Goal: Task Accomplishment & Management: Use online tool/utility

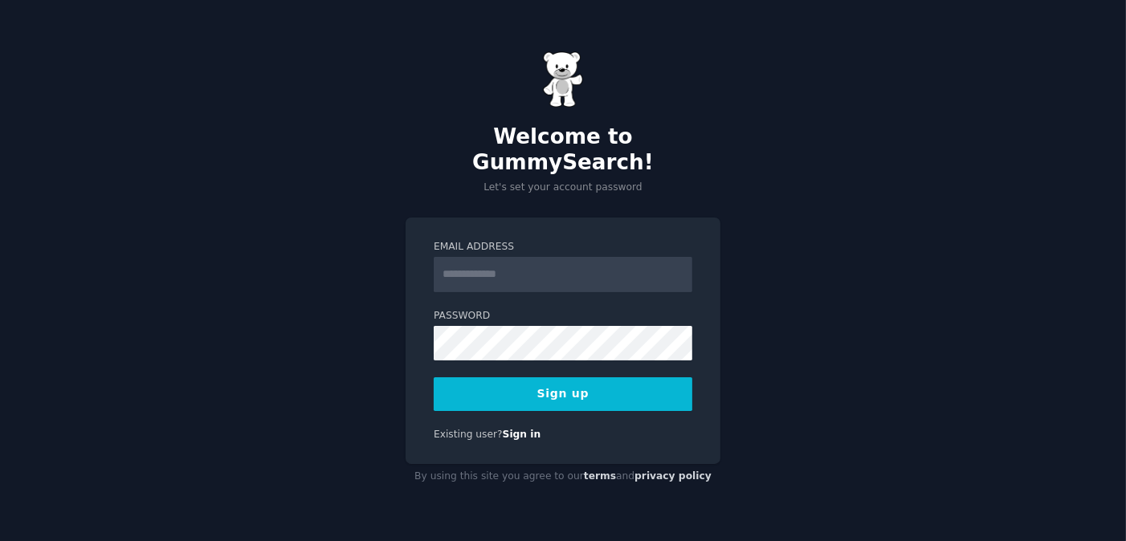
click at [488, 258] on input "Email Address" at bounding box center [563, 274] width 259 height 35
click at [468, 264] on input "Email Address" at bounding box center [563, 274] width 259 height 35
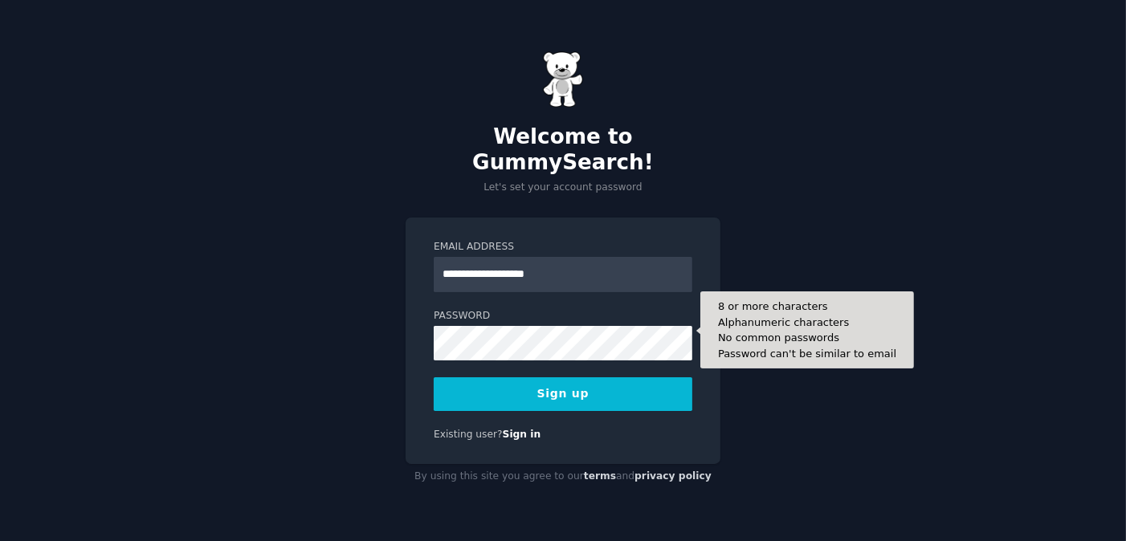
type input "**********"
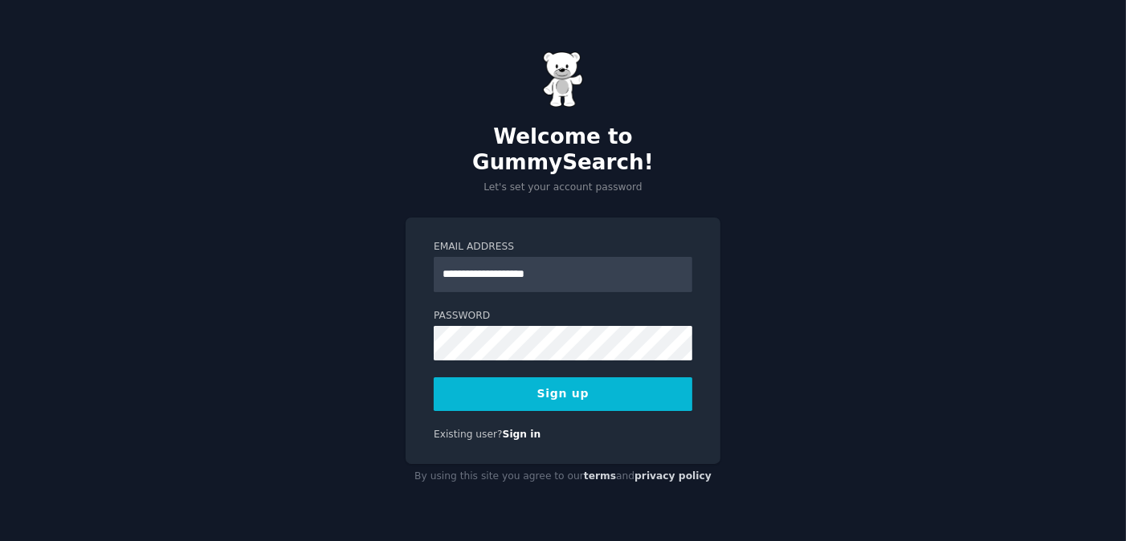
click at [564, 387] on button "Sign up" at bounding box center [563, 395] width 259 height 34
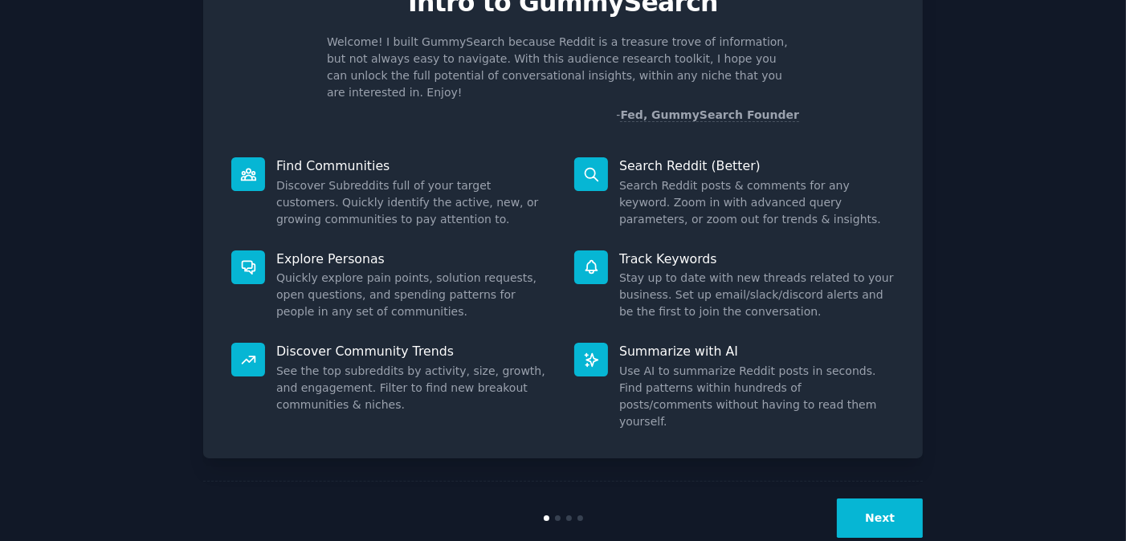
scroll to position [87, 0]
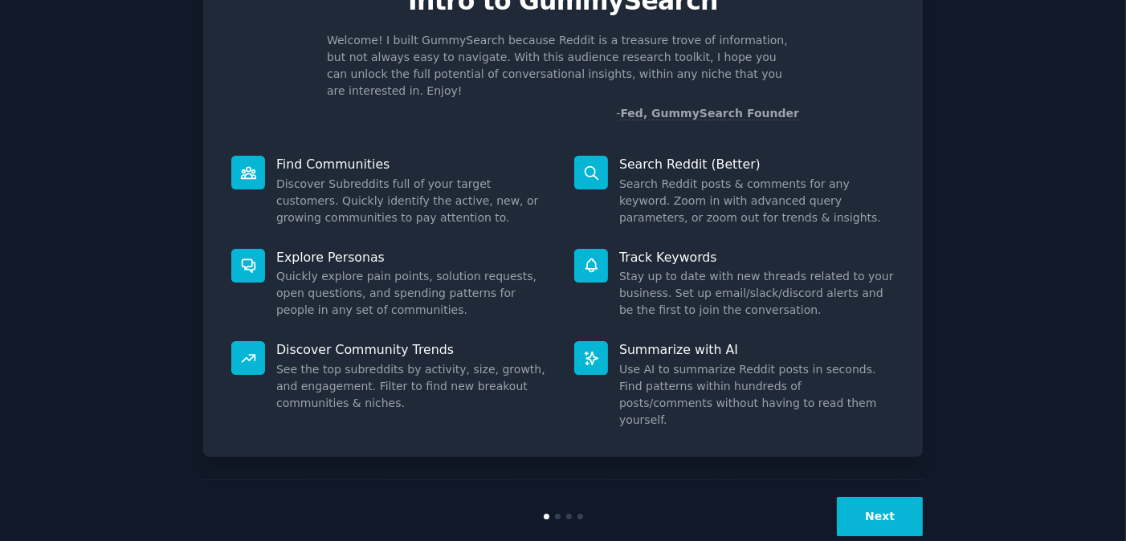
click at [869, 497] on button "Next" at bounding box center [880, 516] width 86 height 39
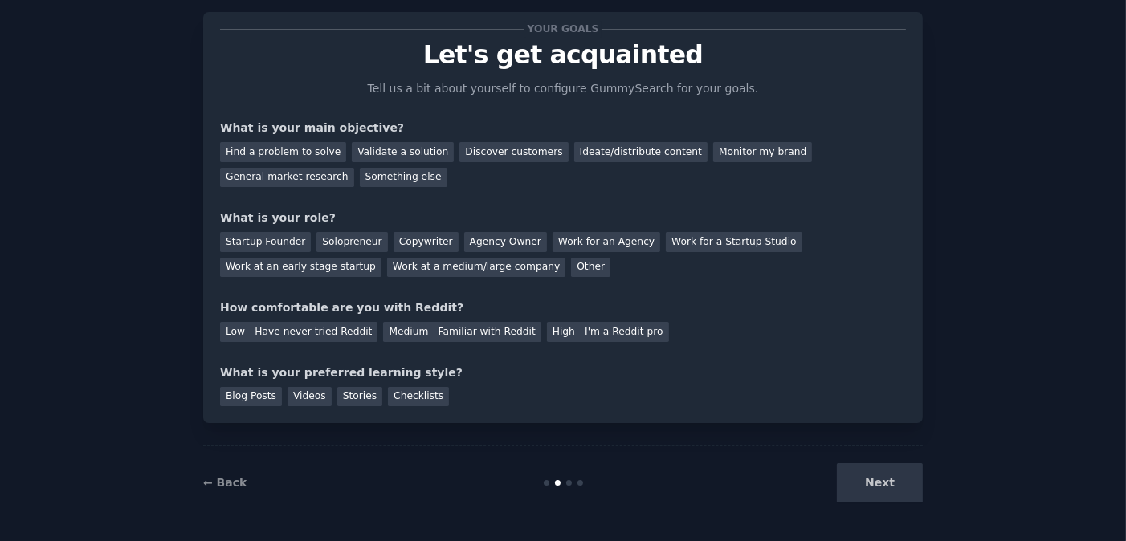
click at [866, 487] on div "Next" at bounding box center [803, 482] width 240 height 39
click at [885, 488] on div "Next" at bounding box center [803, 482] width 240 height 39
click at [884, 484] on div "Next" at bounding box center [803, 482] width 240 height 39
click at [286, 153] on div "Find a problem to solve" at bounding box center [283, 152] width 126 height 20
click at [278, 243] on div "Startup Founder" at bounding box center [265, 242] width 91 height 20
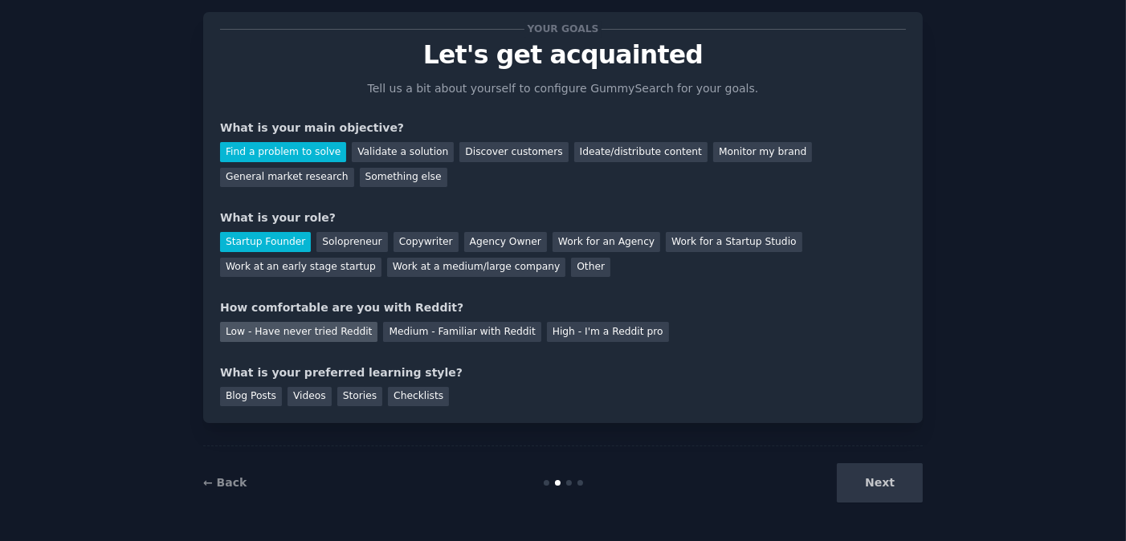
click at [236, 333] on div "Low - Have never tried Reddit" at bounding box center [298, 332] width 157 height 20
click at [254, 390] on div "Blog Posts" at bounding box center [251, 397] width 62 height 20
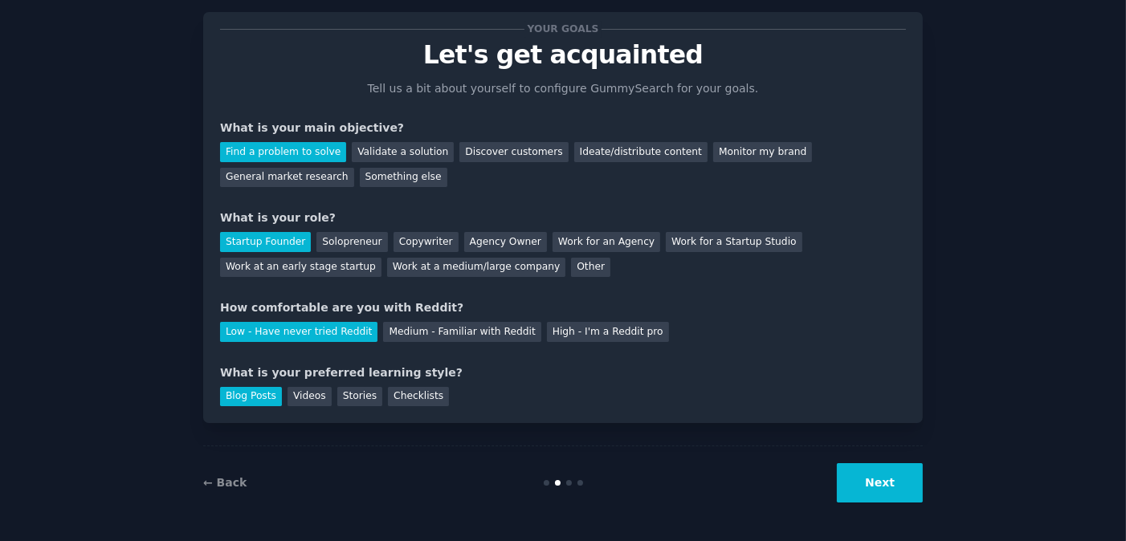
click at [876, 484] on button "Next" at bounding box center [880, 482] width 86 height 39
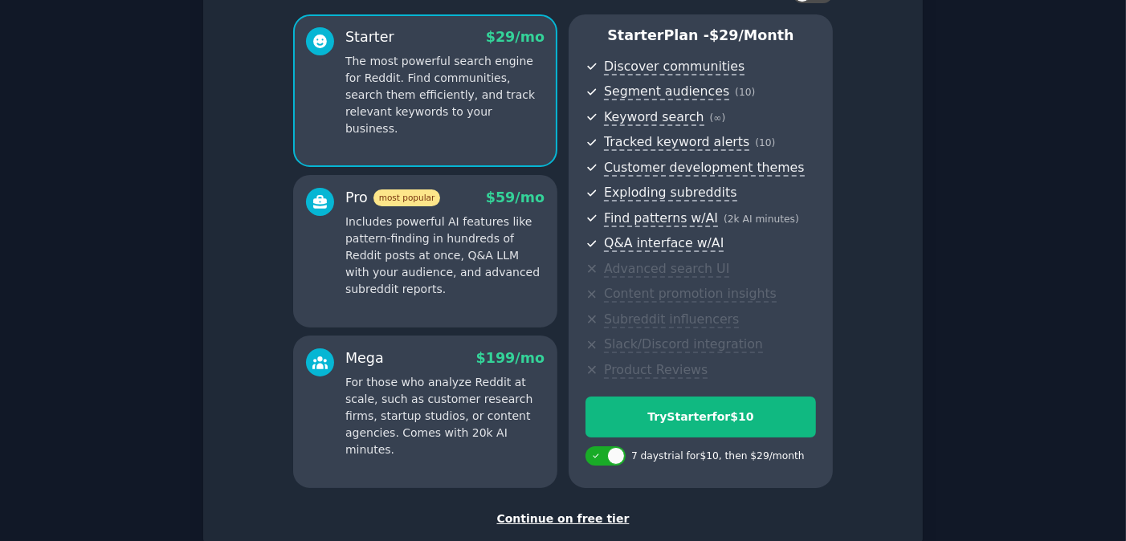
scroll to position [227, 0]
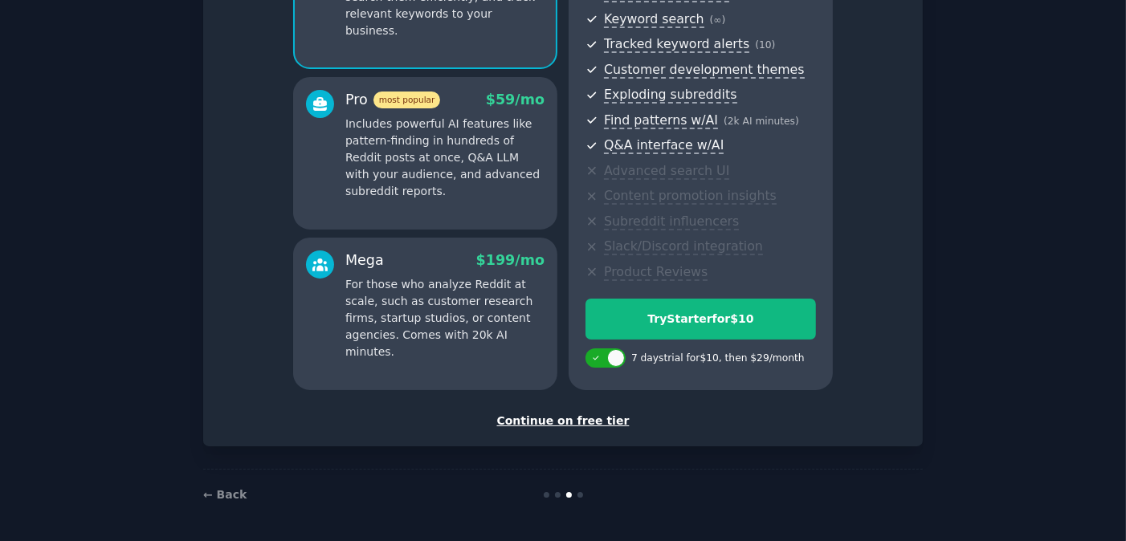
click at [594, 419] on div "Continue on free tier" at bounding box center [563, 421] width 686 height 17
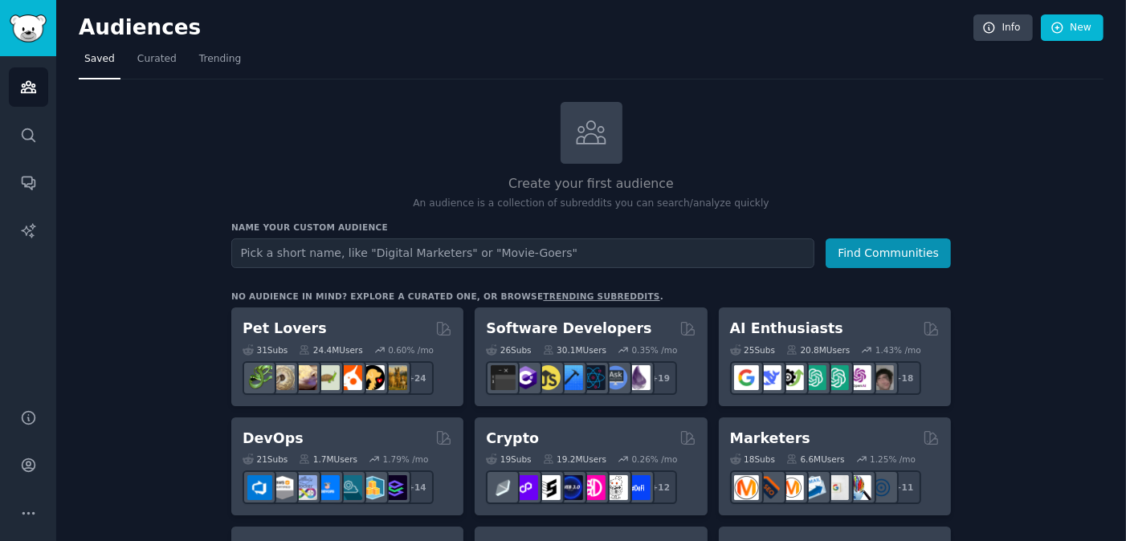
click at [329, 249] on input "text" at bounding box center [522, 254] width 583 height 30
type input "ian curtis"
click at [826, 239] on button "Find Communities" at bounding box center [888, 254] width 125 height 30
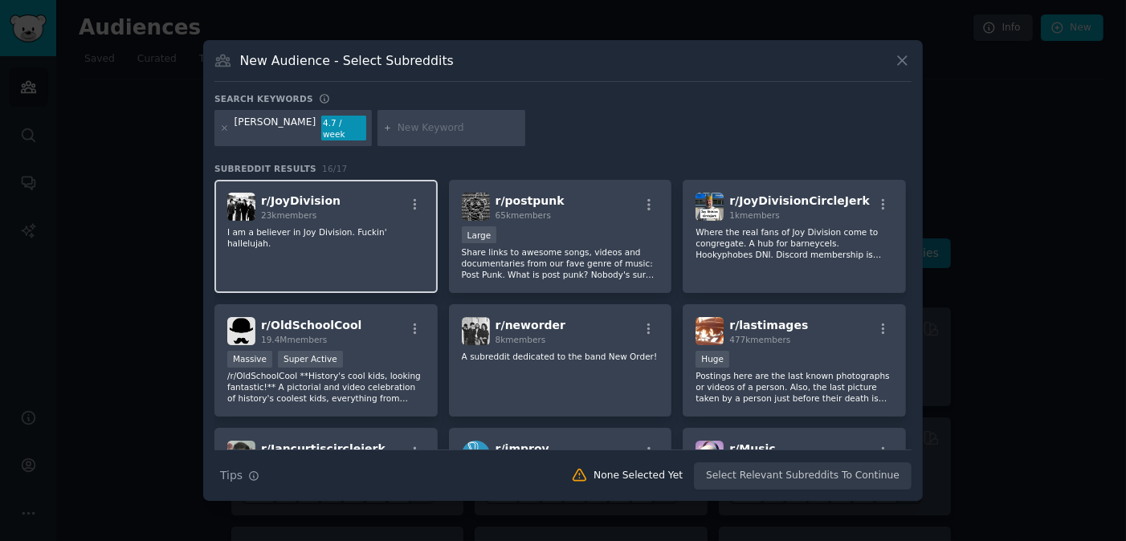
click at [324, 217] on div "r/ JoyDivision 23k members I am a believer in Joy Division. Fuckin' hallelujah." at bounding box center [325, 236] width 223 height 113
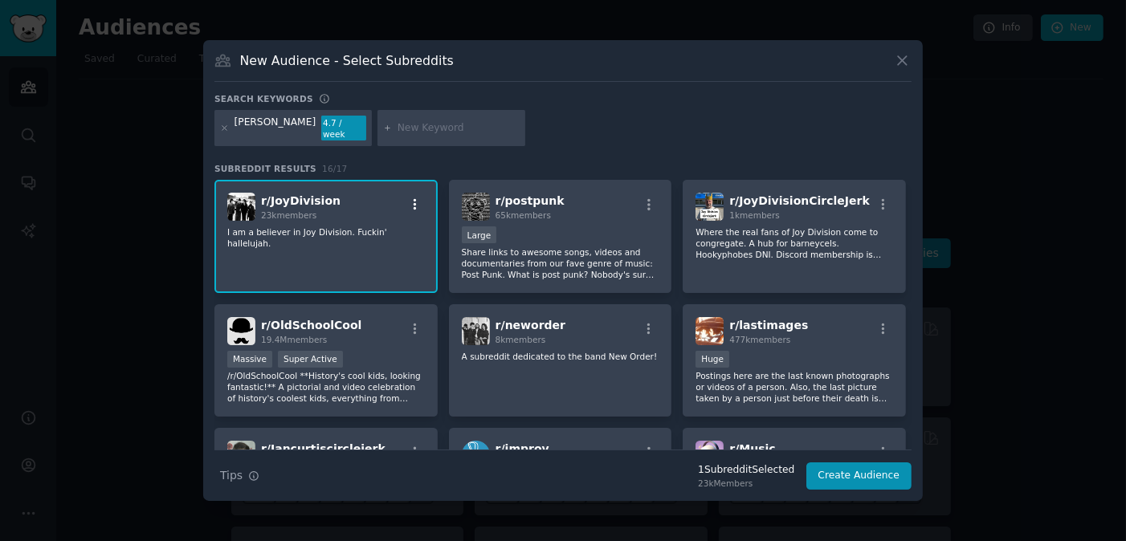
click at [410, 202] on icon "button" at bounding box center [415, 205] width 14 height 14
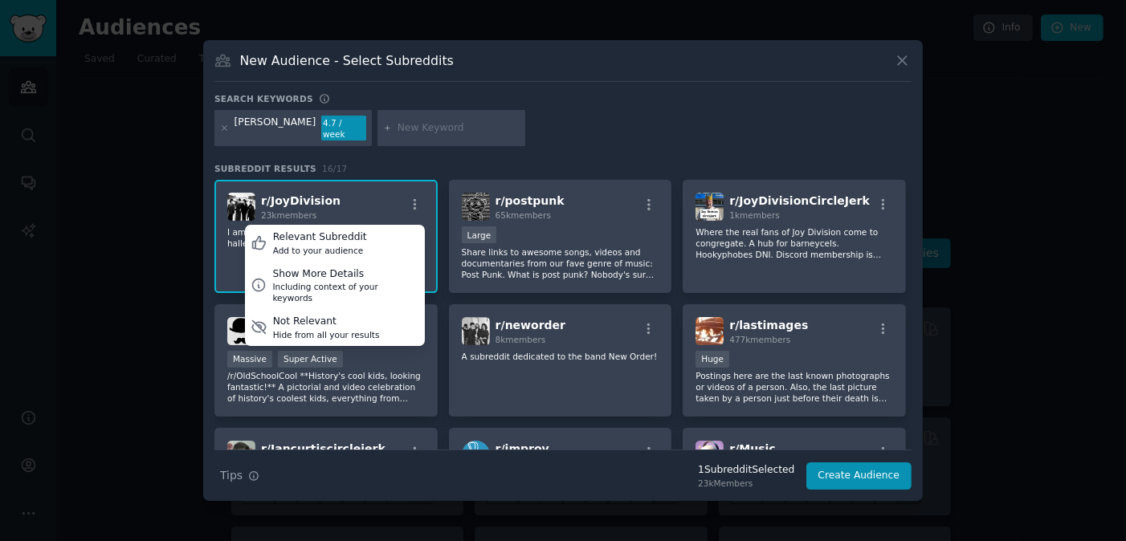
click at [271, 199] on span "r/ JoyDivision" at bounding box center [301, 200] width 80 height 13
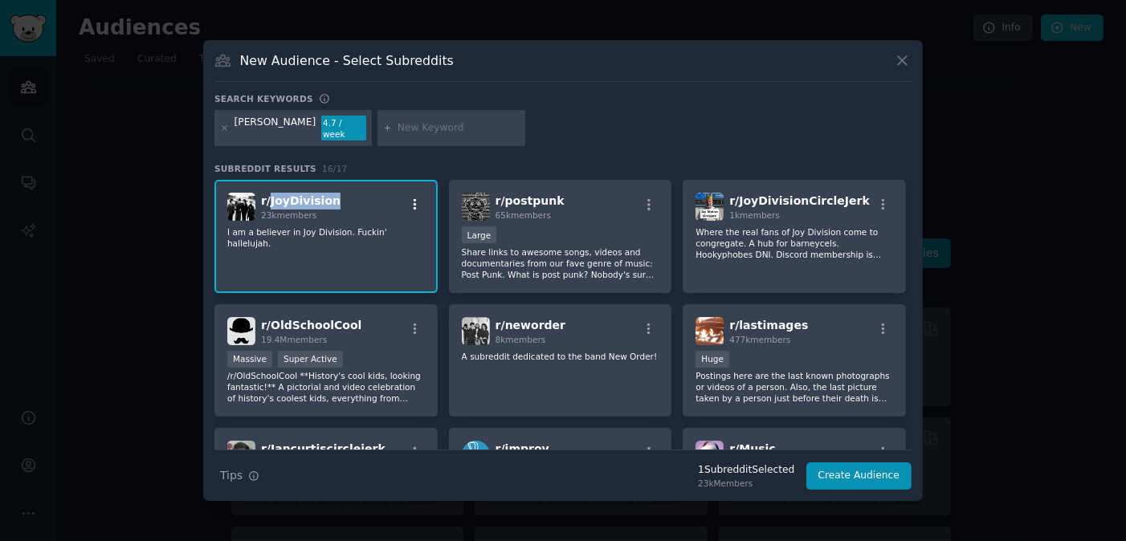
click at [417, 198] on icon "button" at bounding box center [415, 205] width 14 height 14
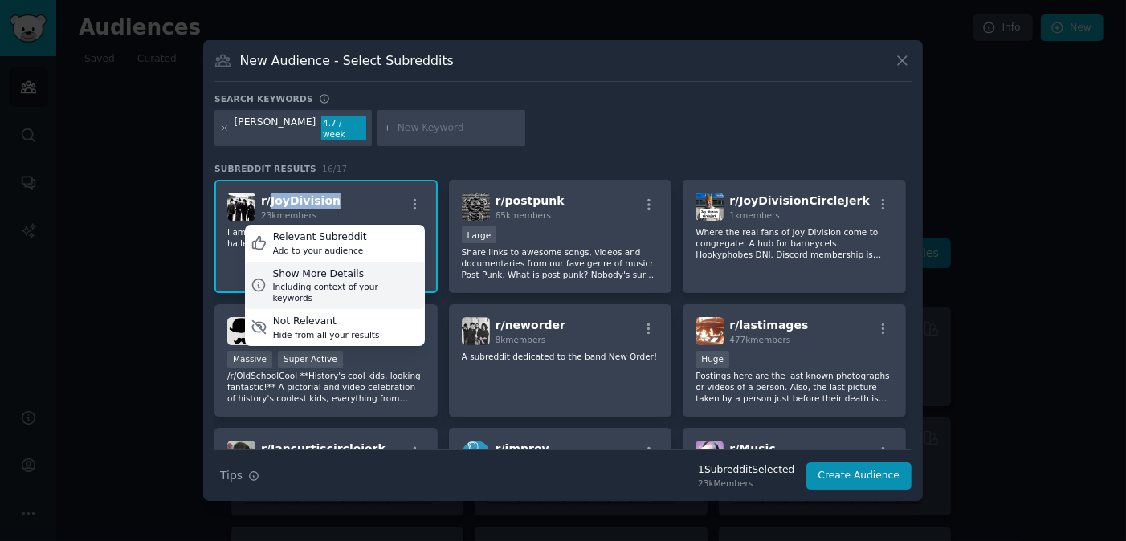
click at [341, 271] on div "Show More Details" at bounding box center [345, 274] width 146 height 14
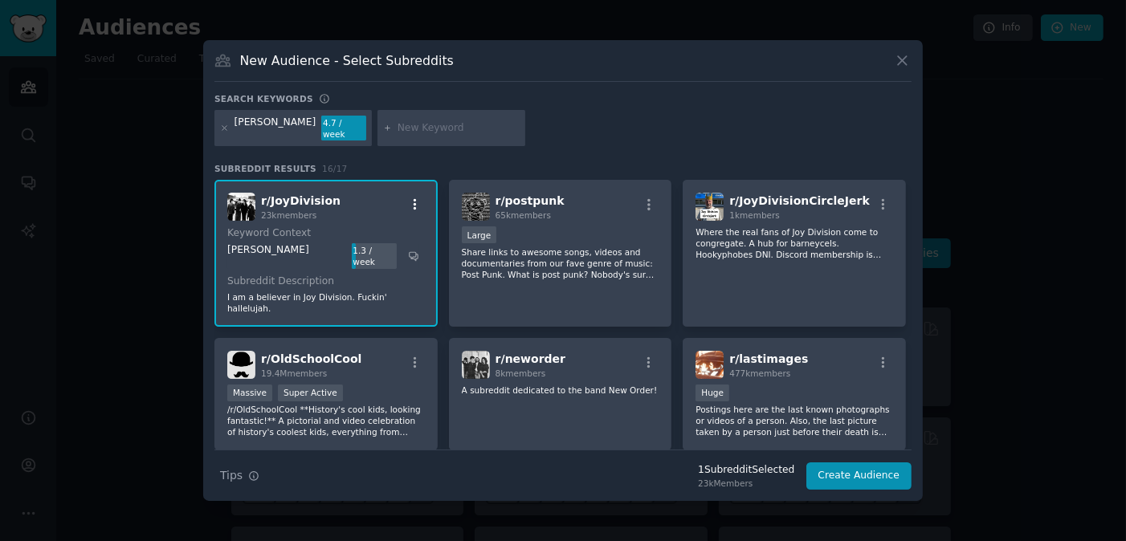
click at [413, 198] on icon "button" at bounding box center [415, 205] width 14 height 14
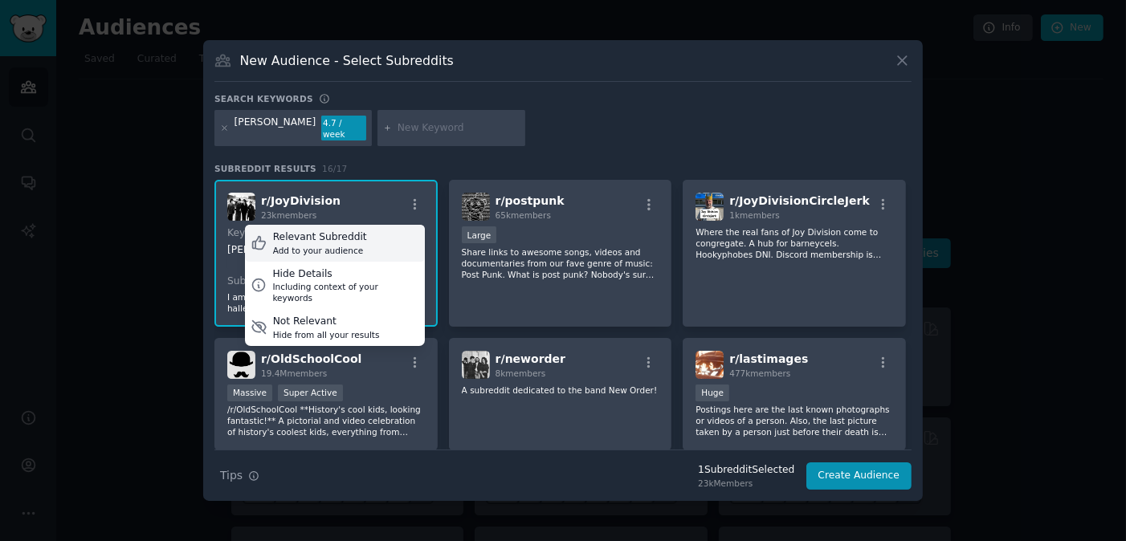
click at [307, 234] on div "Relevant Subreddit" at bounding box center [320, 238] width 94 height 14
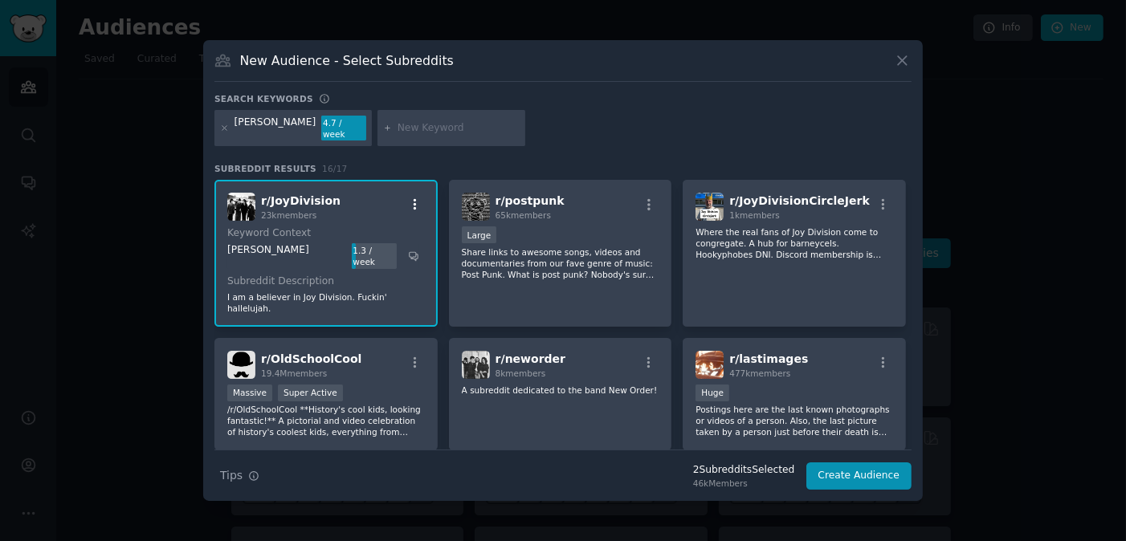
click at [421, 201] on icon "button" at bounding box center [415, 205] width 14 height 14
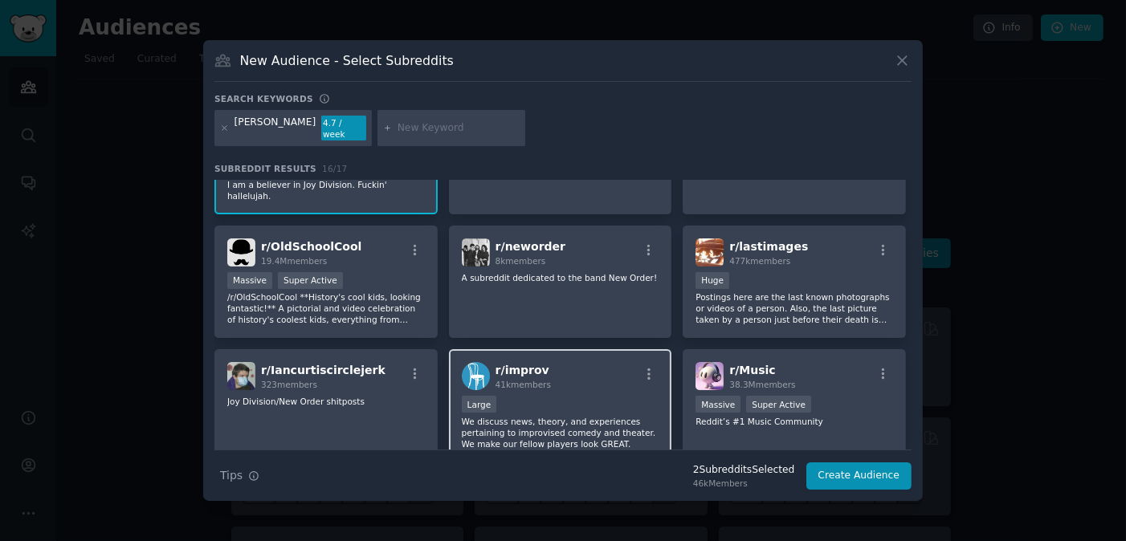
scroll to position [80, 0]
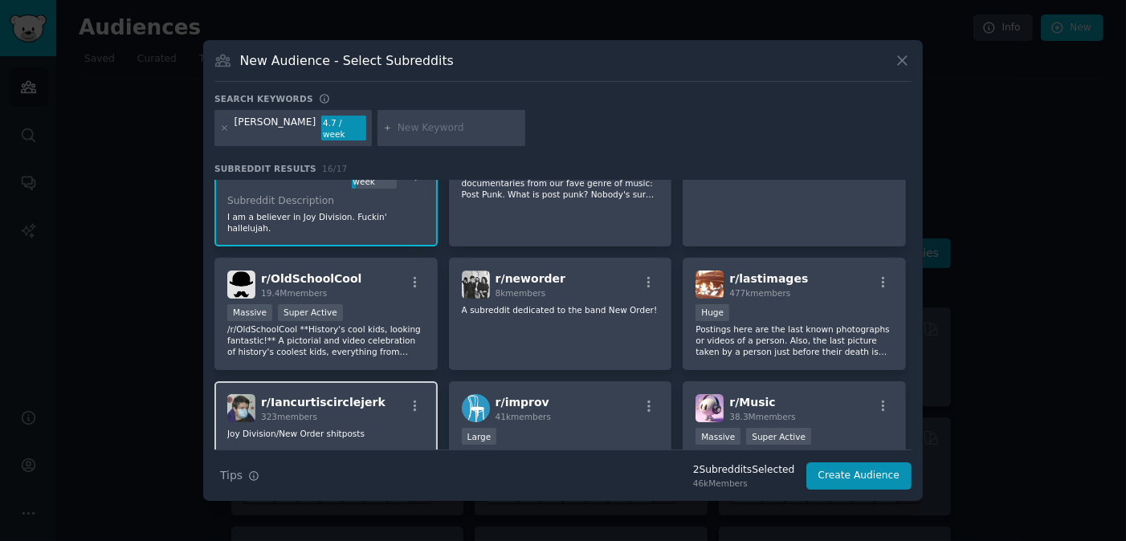
click at [325, 396] on span "r/ Iancurtiscirclejerk" at bounding box center [323, 402] width 124 height 13
click at [305, 428] on p "Joy Division/New Order shitposts" at bounding box center [326, 433] width 198 height 11
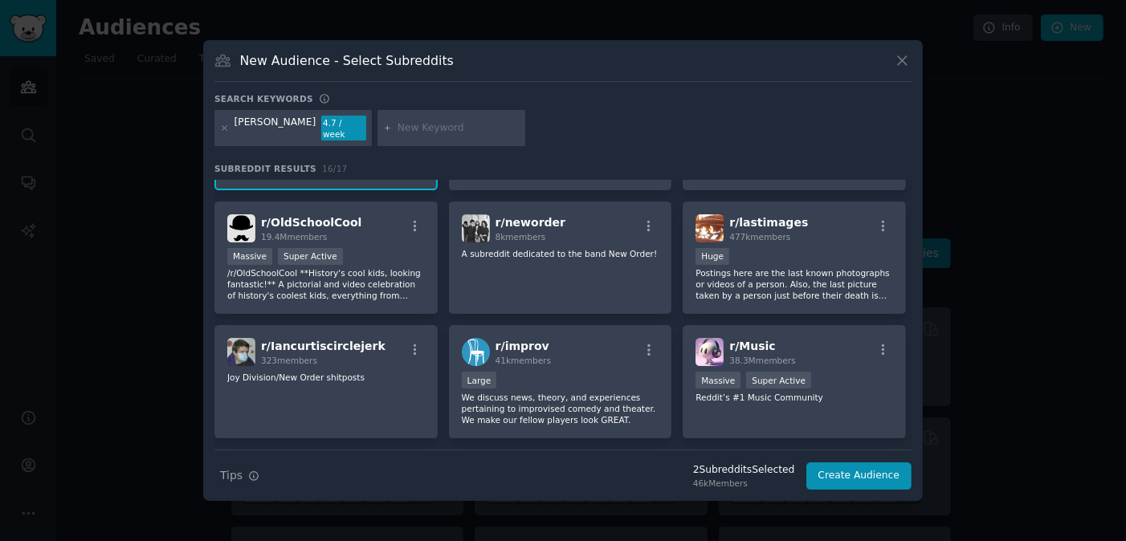
scroll to position [161, 0]
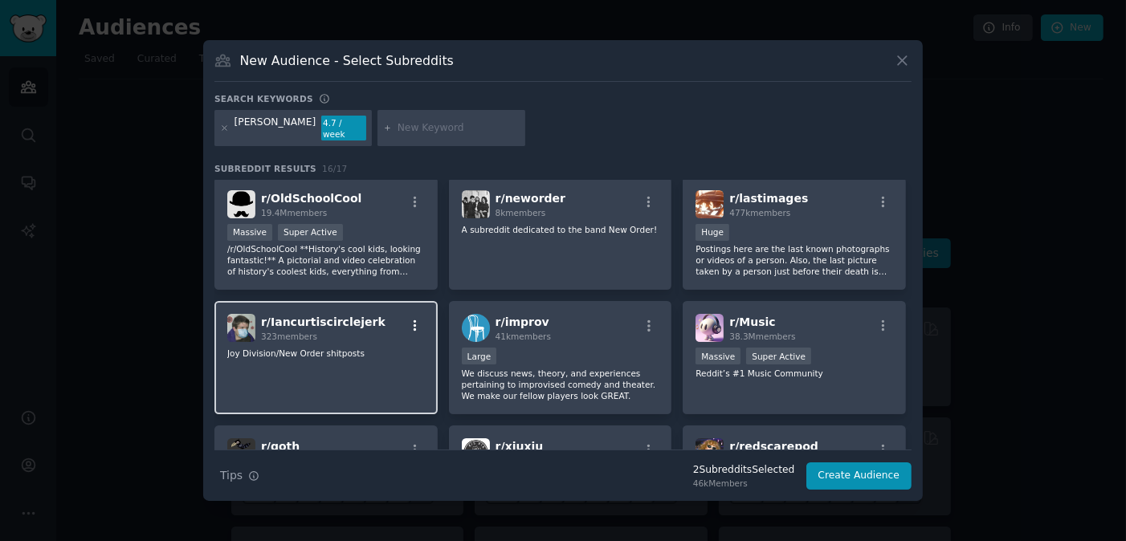
click at [411, 319] on icon "button" at bounding box center [415, 326] width 14 height 14
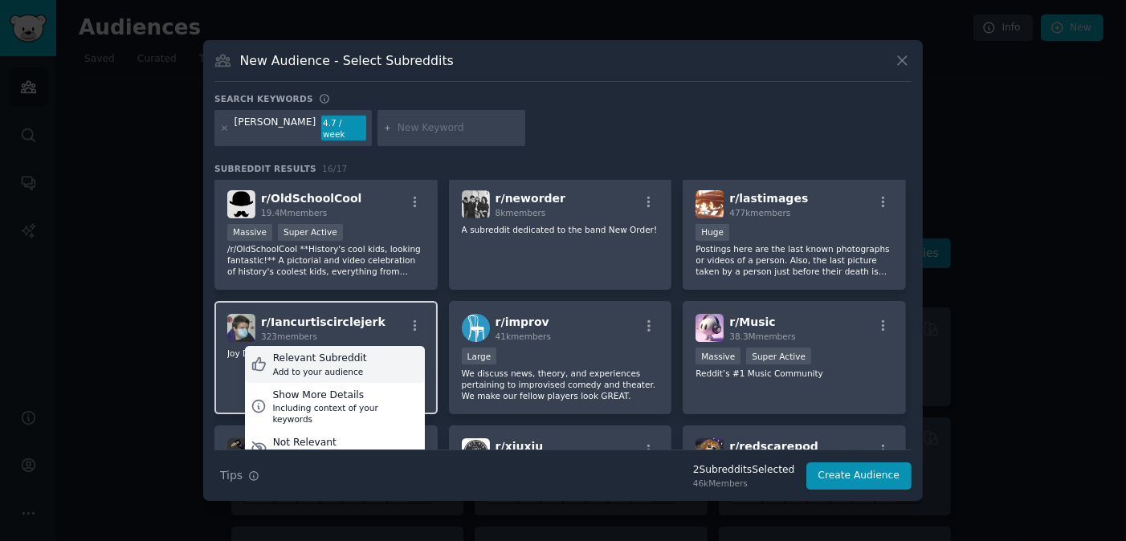
click at [324, 352] on div "Relevant Subreddit" at bounding box center [320, 359] width 94 height 14
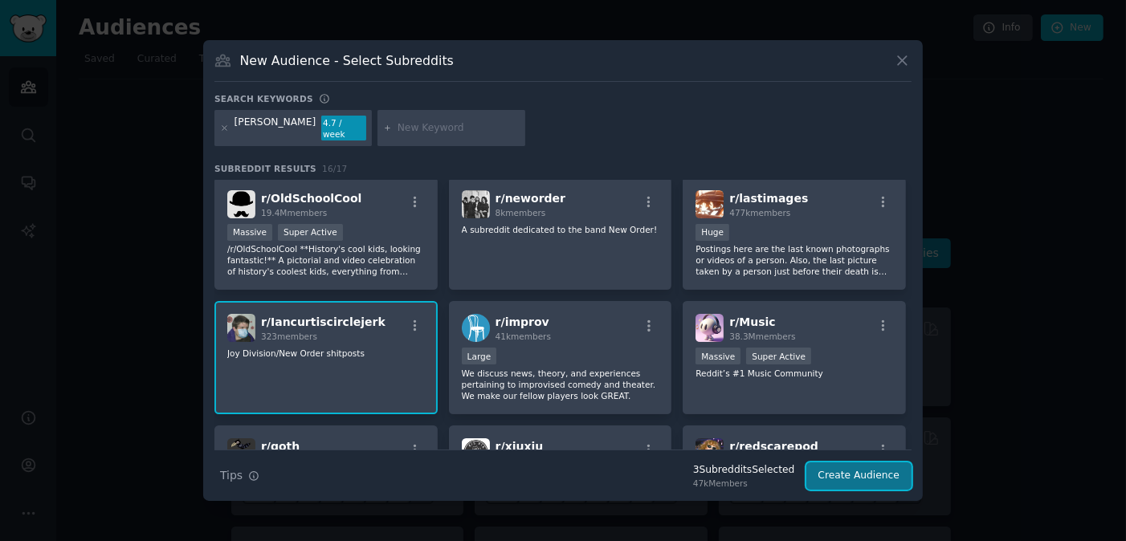
click at [848, 470] on button "Create Audience" at bounding box center [859, 476] width 106 height 27
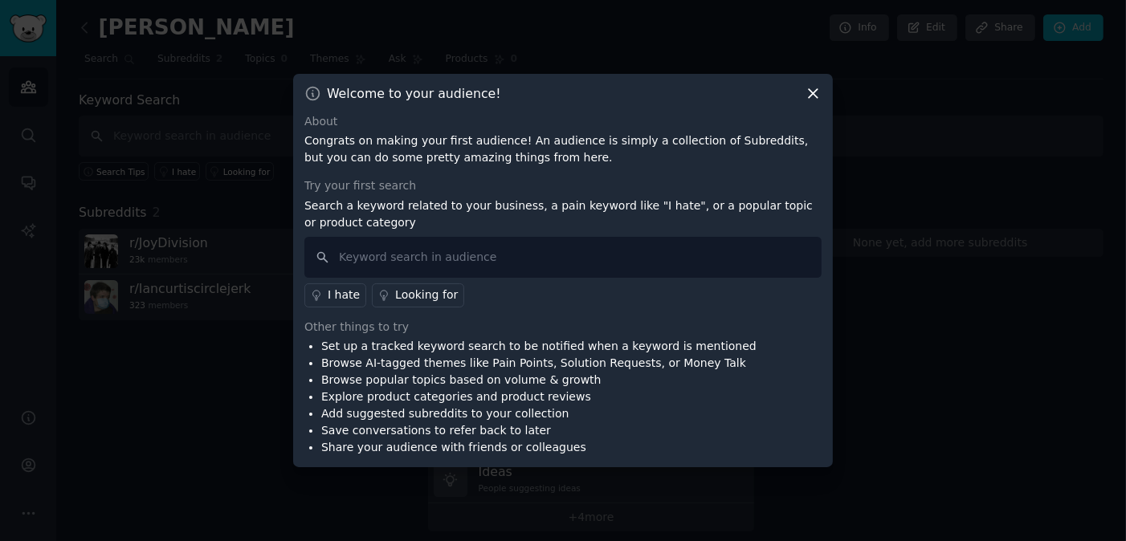
click at [813, 94] on icon at bounding box center [813, 93] width 9 height 9
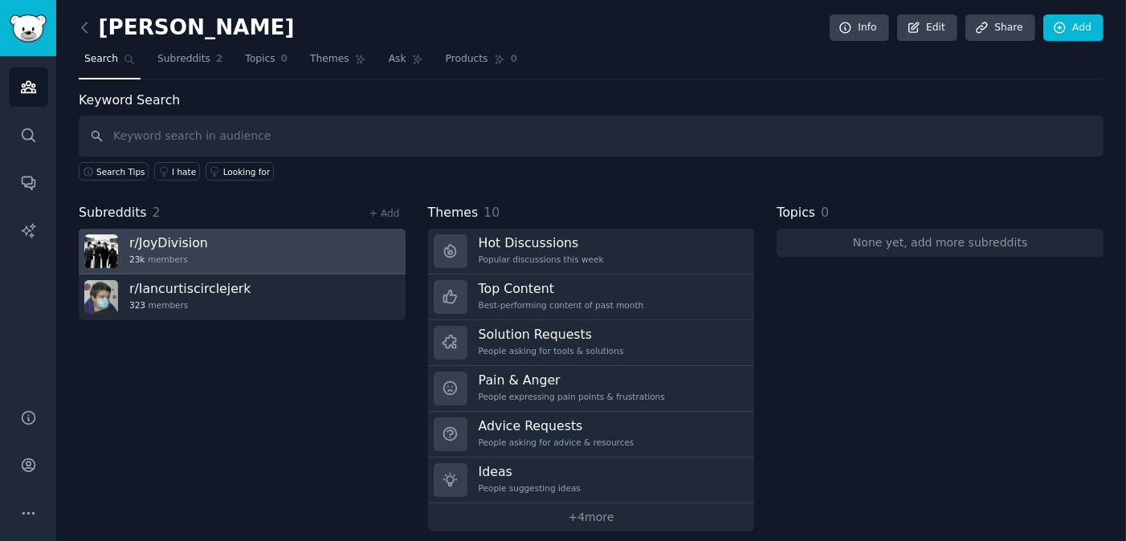
click at [167, 243] on h3 "r/ JoyDivision" at bounding box center [168, 243] width 79 height 17
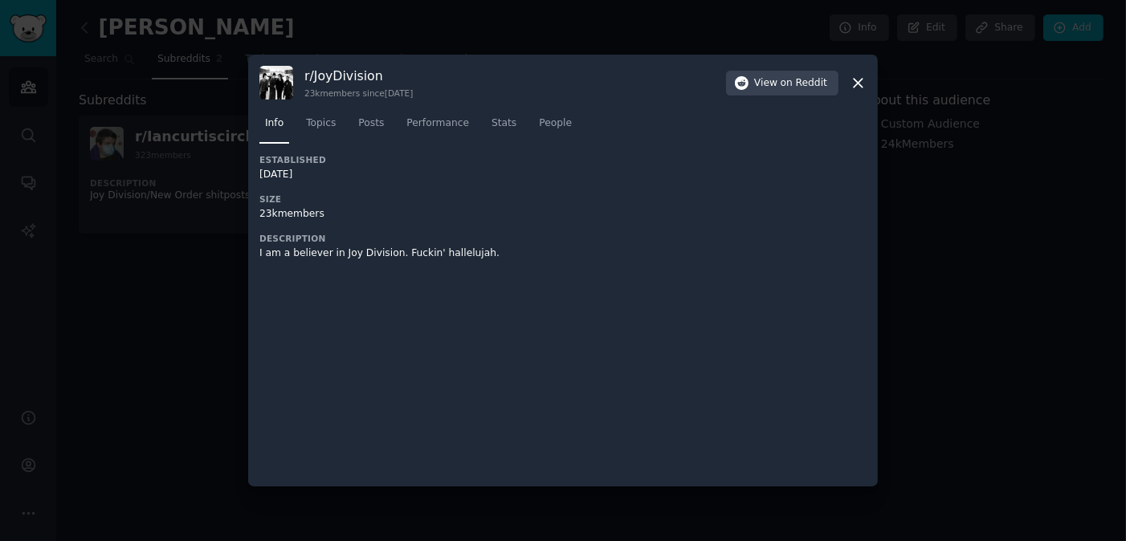
click at [858, 83] on icon at bounding box center [858, 83] width 9 height 9
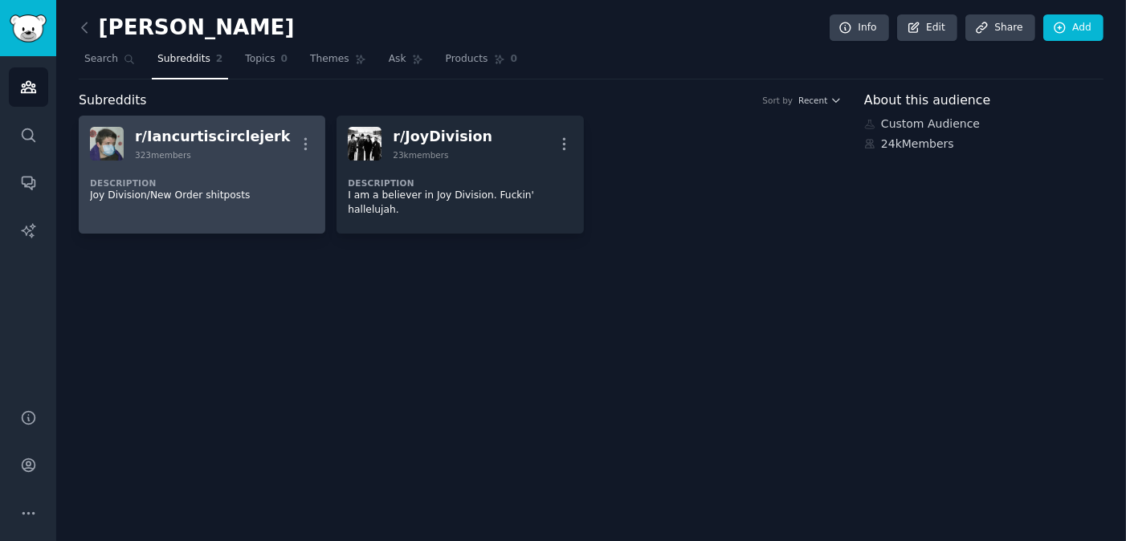
click at [198, 135] on div "r/ Iancurtiscirclejerk" at bounding box center [212, 137] width 155 height 20
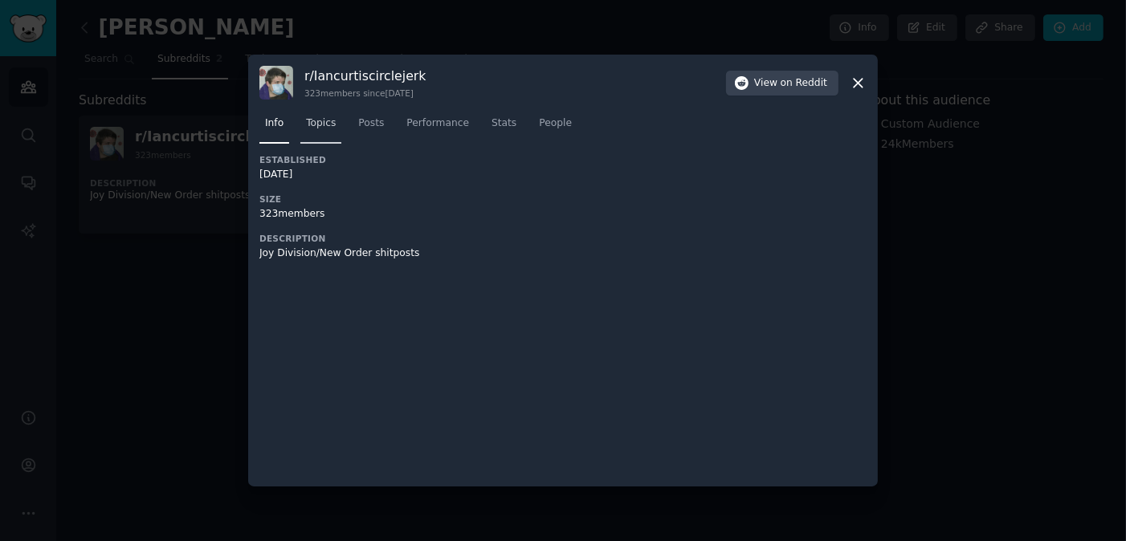
click at [321, 127] on span "Topics" at bounding box center [321, 123] width 30 height 14
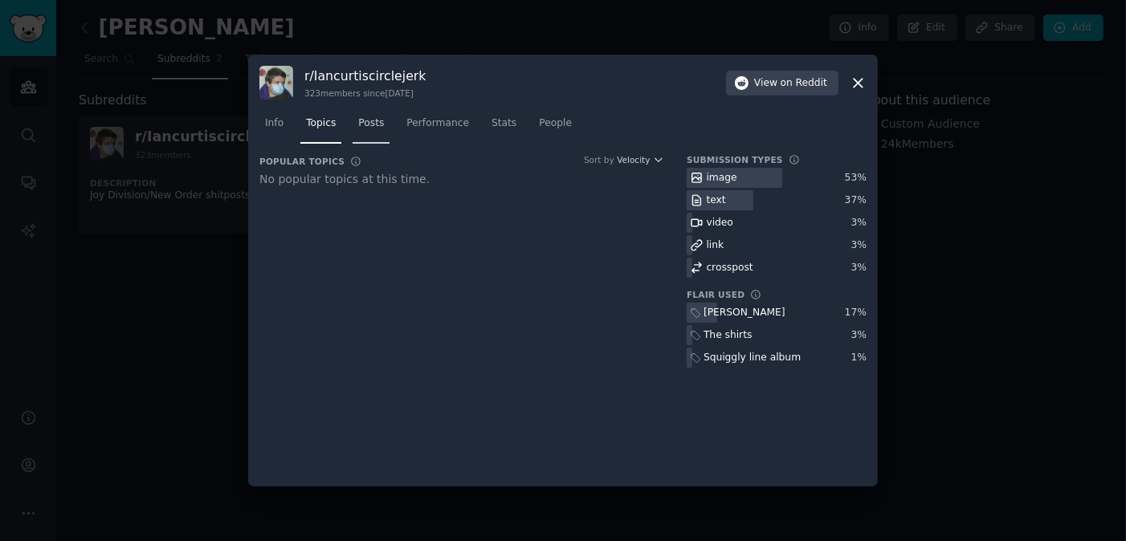
drag, startPoint x: 369, startPoint y: 122, endPoint x: 375, endPoint y: 129, distance: 9.1
click at [369, 121] on span "Posts" at bounding box center [371, 123] width 26 height 14
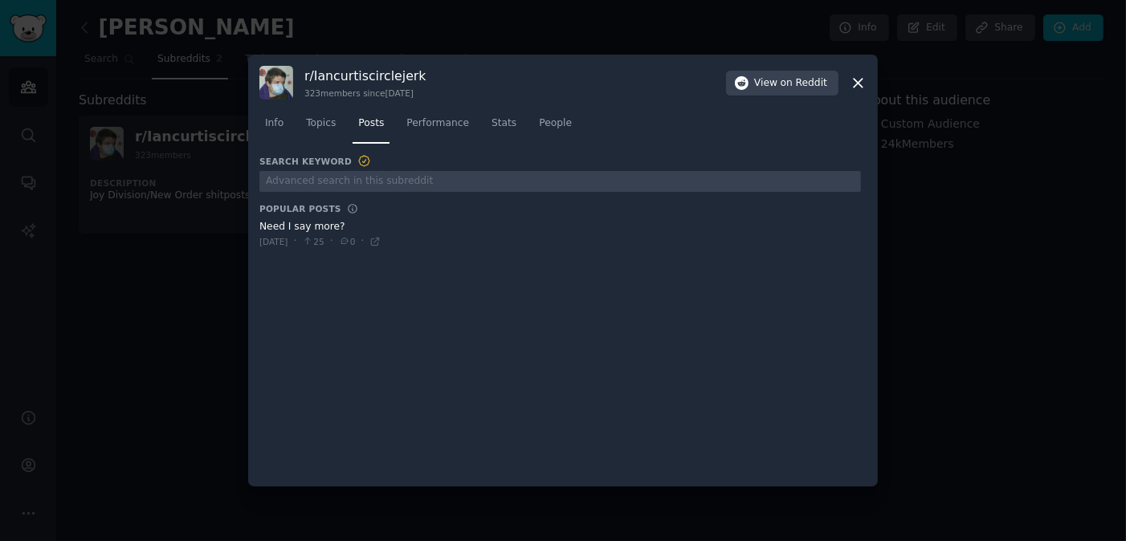
click at [855, 84] on icon at bounding box center [858, 83] width 17 height 17
